Goal: Information Seeking & Learning: Learn about a topic

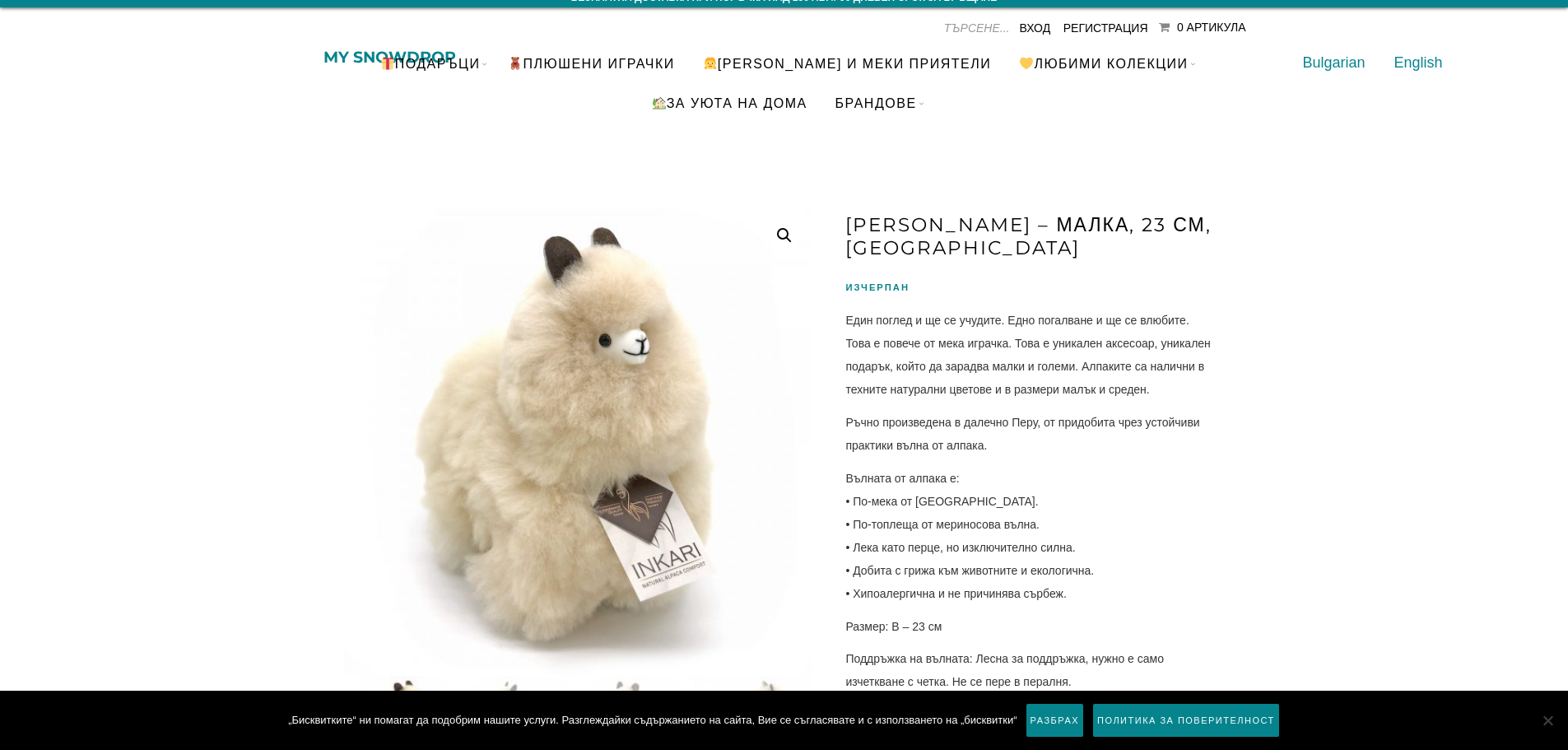
scroll to position [165, 0]
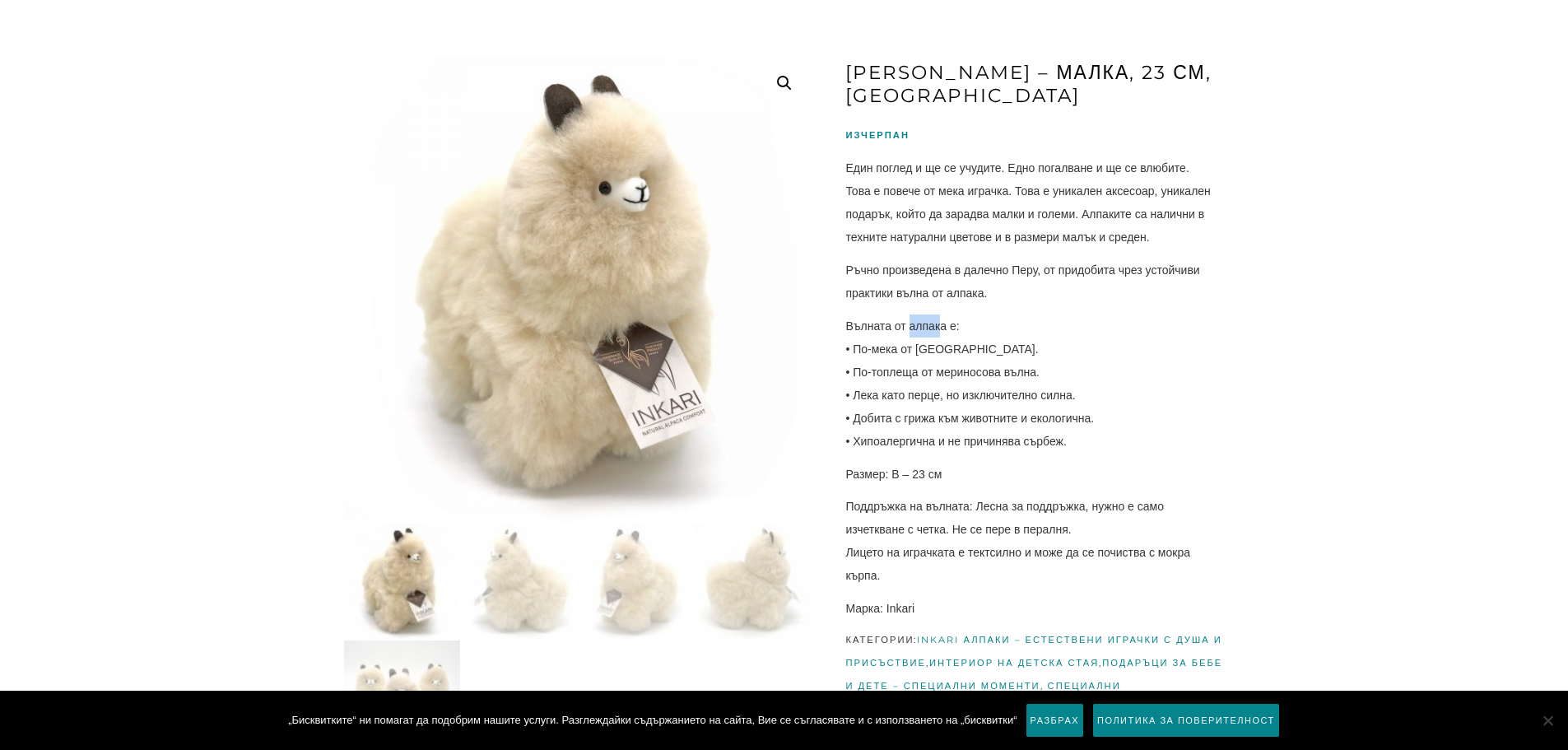
drag, startPoint x: 912, startPoint y: 325, endPoint x: 944, endPoint y: 324, distance: 32.0
click at [944, 324] on p "Вълната от алпака е: • По-мека от кашмир. • По-топлеща от мериносова вълна. • Л…" at bounding box center [1035, 384] width 379 height 138
click at [1142, 320] on p "Вълната от алпака е: • По-мека от кашмир. • По-топлеща от мериносова вълна. • Л…" at bounding box center [1035, 384] width 379 height 138
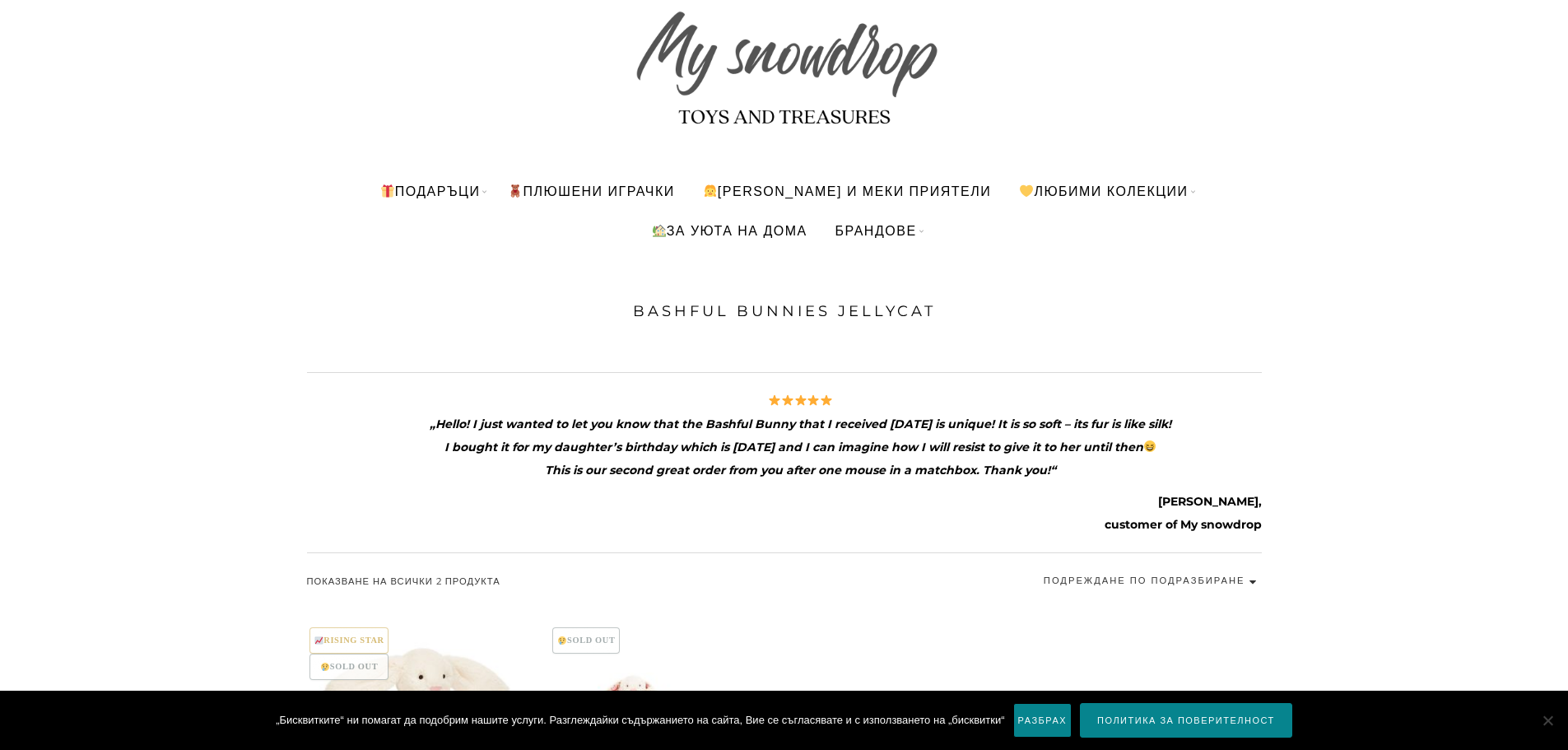
scroll to position [247, 0]
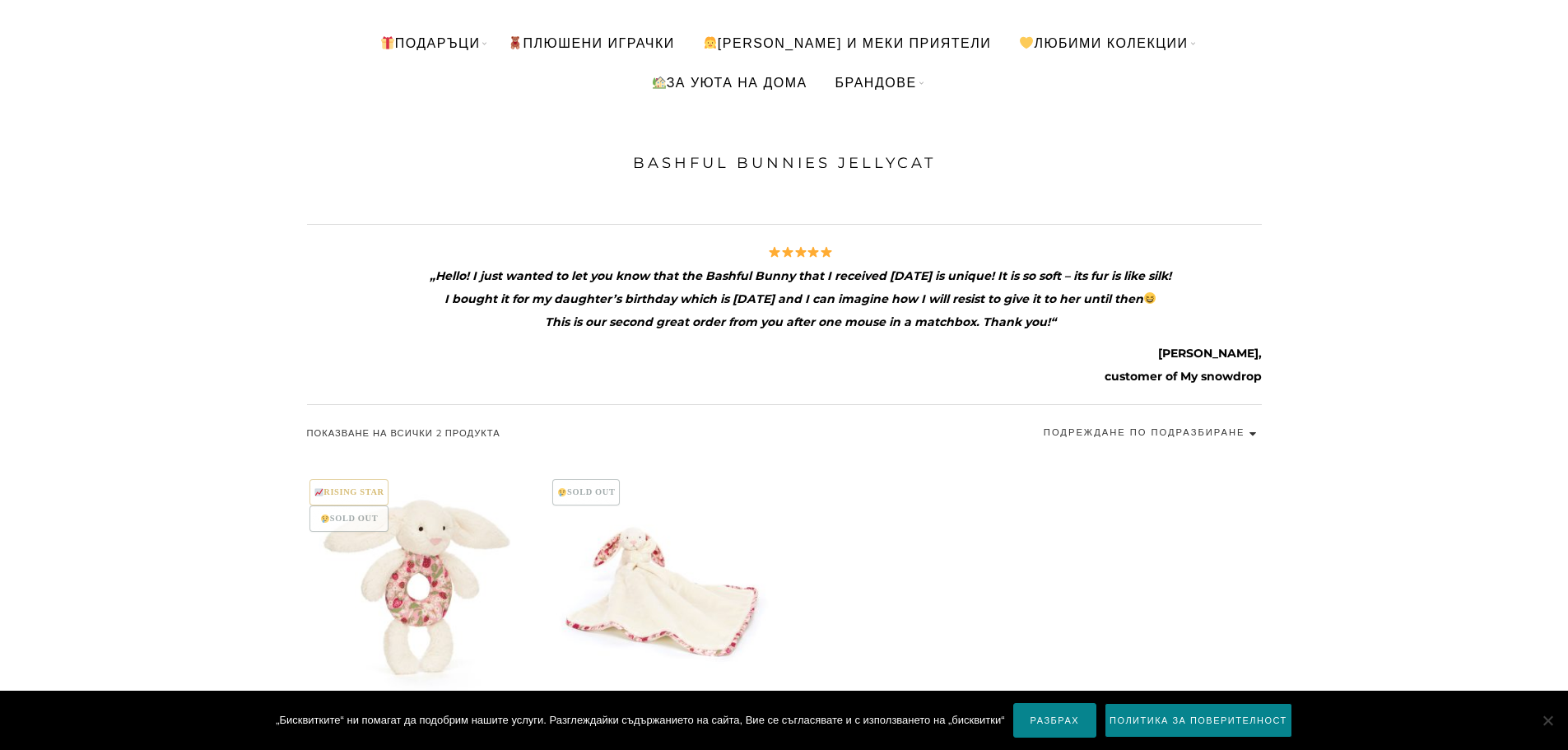
click at [1048, 723] on link "Разбрах" at bounding box center [1055, 721] width 84 height 35
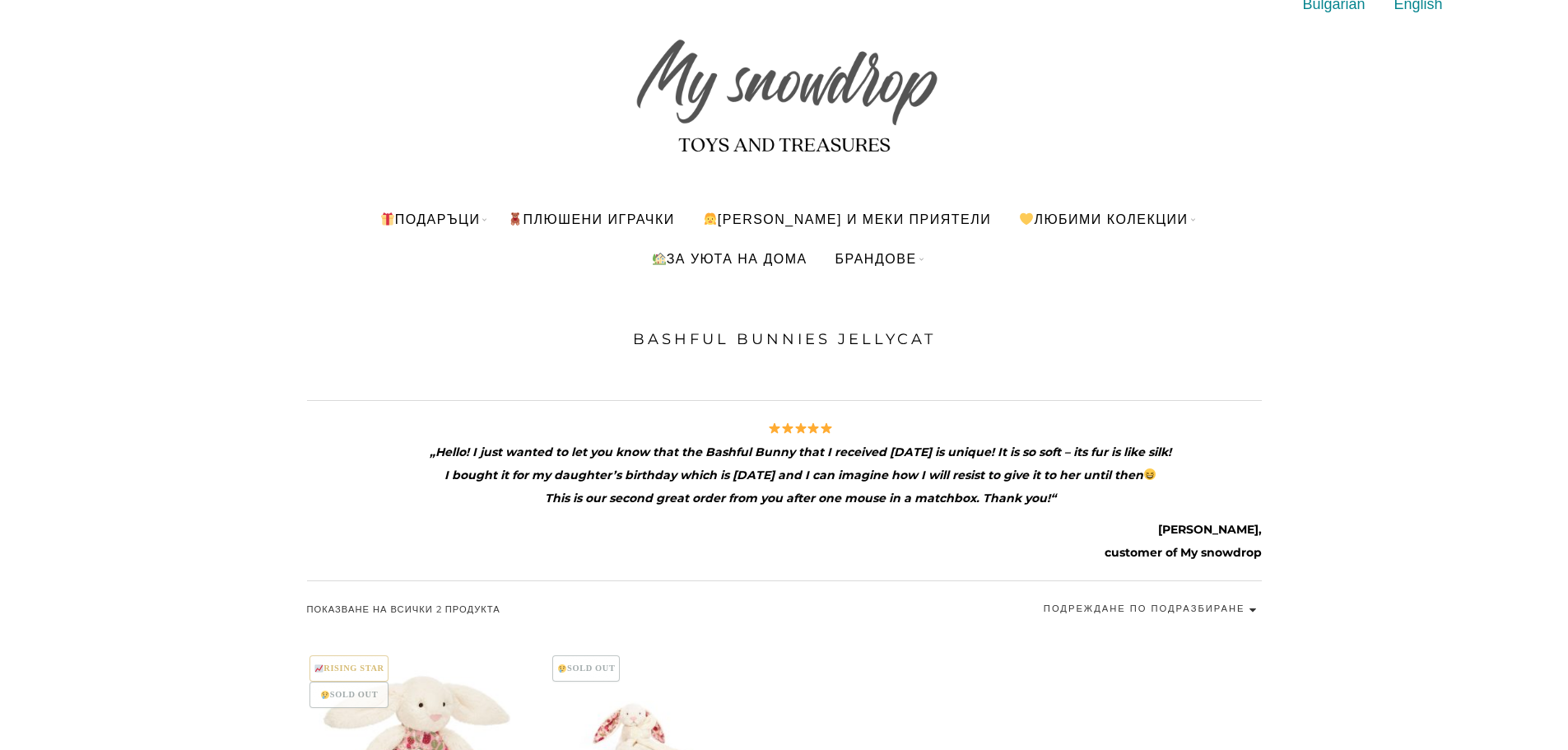
scroll to position [0, 0]
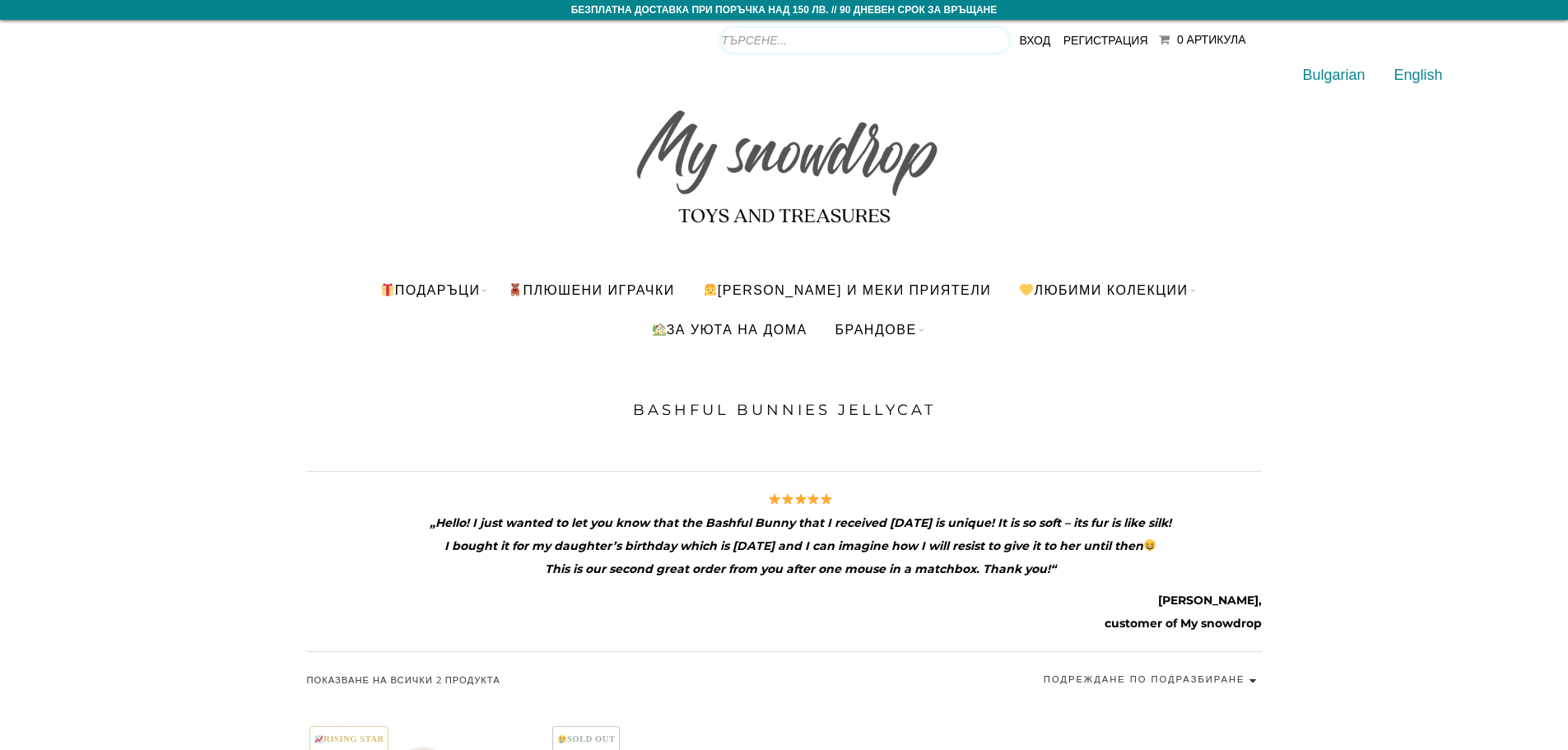
click at [981, 33] on input "Products search" at bounding box center [865, 40] width 289 height 24
type input "jellycat"
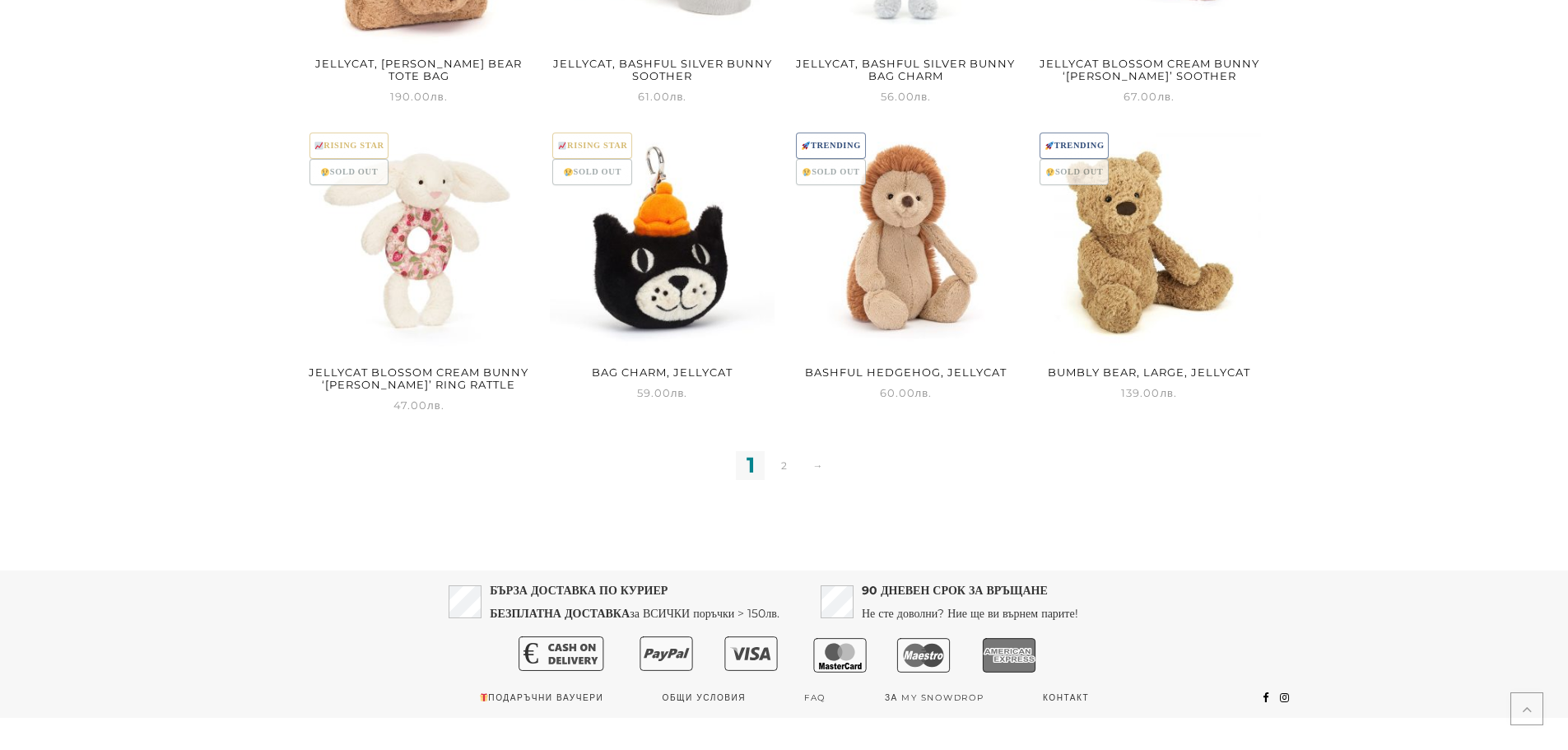
scroll to position [1564, 0]
click at [778, 466] on link "2" at bounding box center [784, 464] width 29 height 29
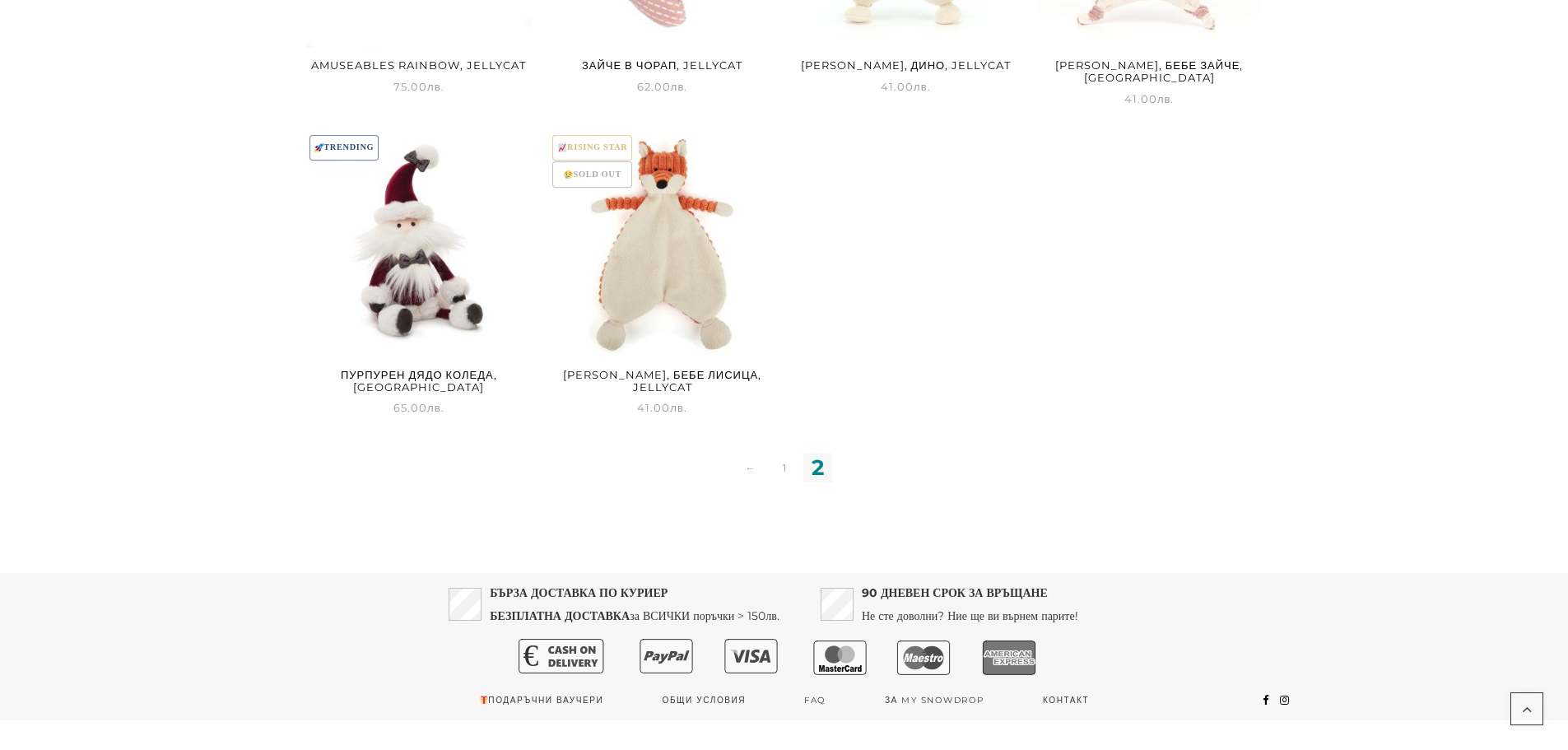
scroll to position [659, 0]
